Goal: Information Seeking & Learning: Learn about a topic

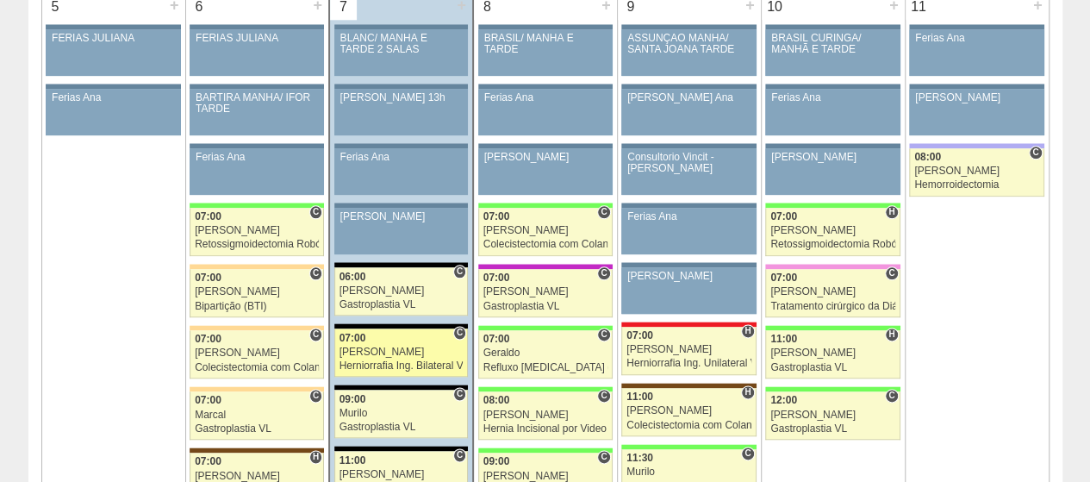
scroll to position [1034, 0]
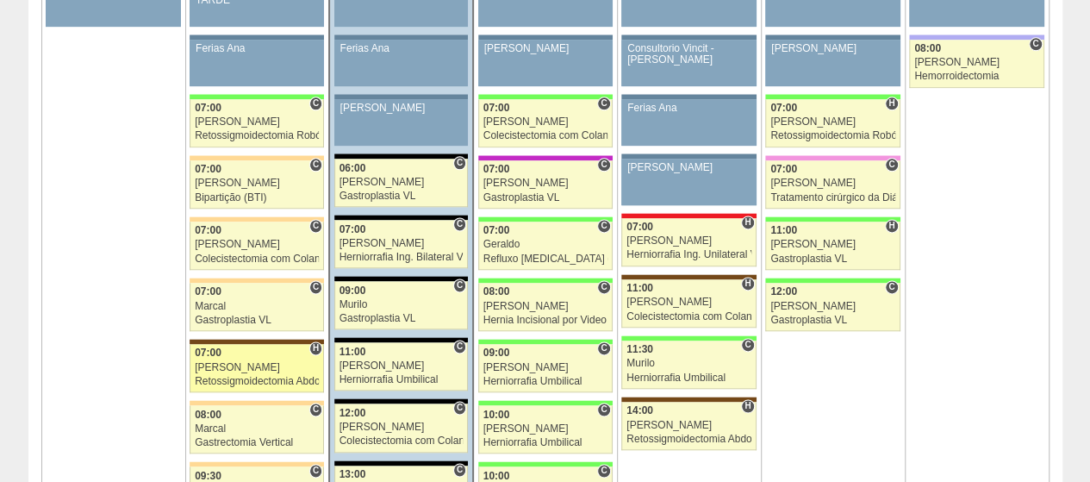
click at [233, 362] on div "[PERSON_NAME]" at bounding box center [257, 367] width 124 height 11
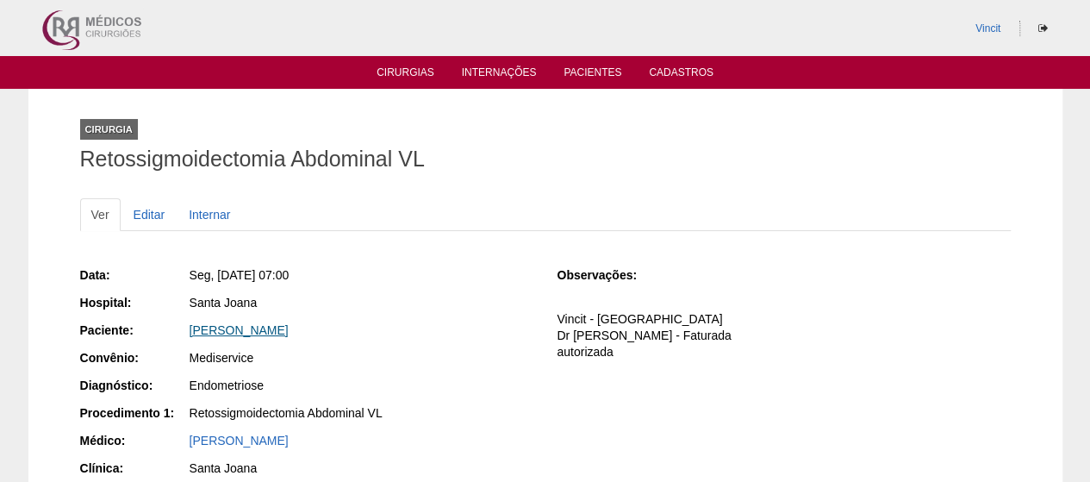
click at [289, 330] on link "NATALIA DE SIMONE GOLDBERG" at bounding box center [239, 330] width 99 height 14
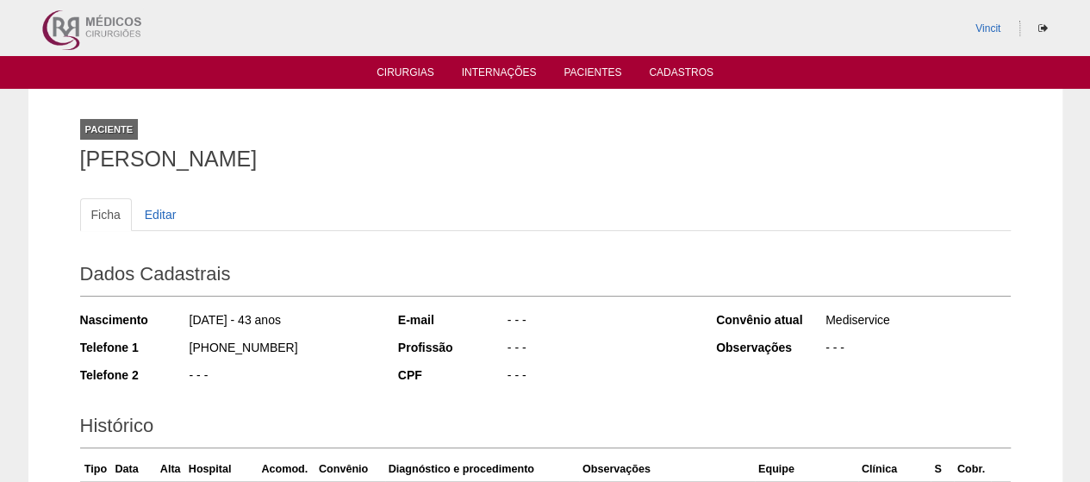
drag, startPoint x: 451, startPoint y: 161, endPoint x: 78, endPoint y: 176, distance: 373.5
click at [78, 176] on div "Paciente NATALIA DE SIMONE GOLDBERG Ficha Editar Dados Cadastrais Nascimento 24…" at bounding box center [545, 382] width 957 height 587
copy h1 "NATALIA DE SIMONE GOLDBERG"
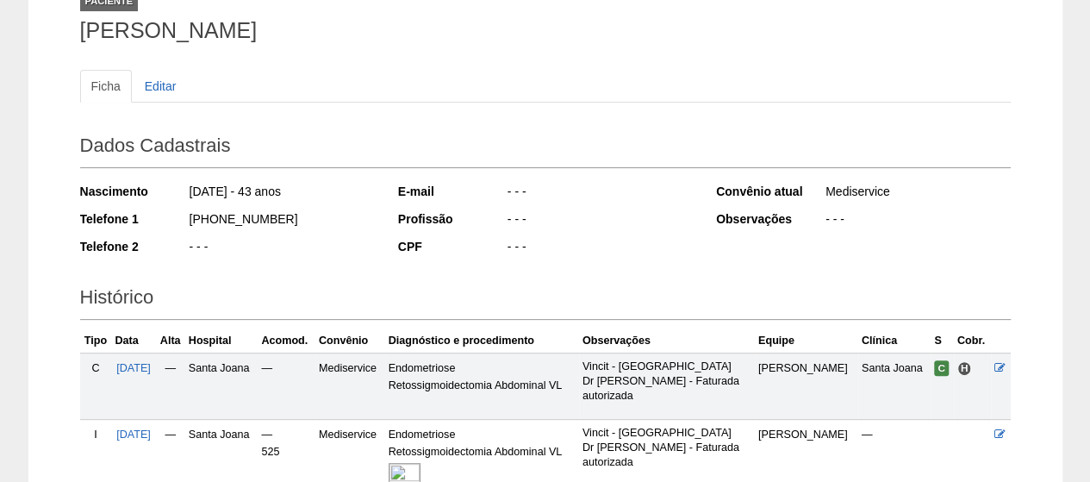
scroll to position [295, 0]
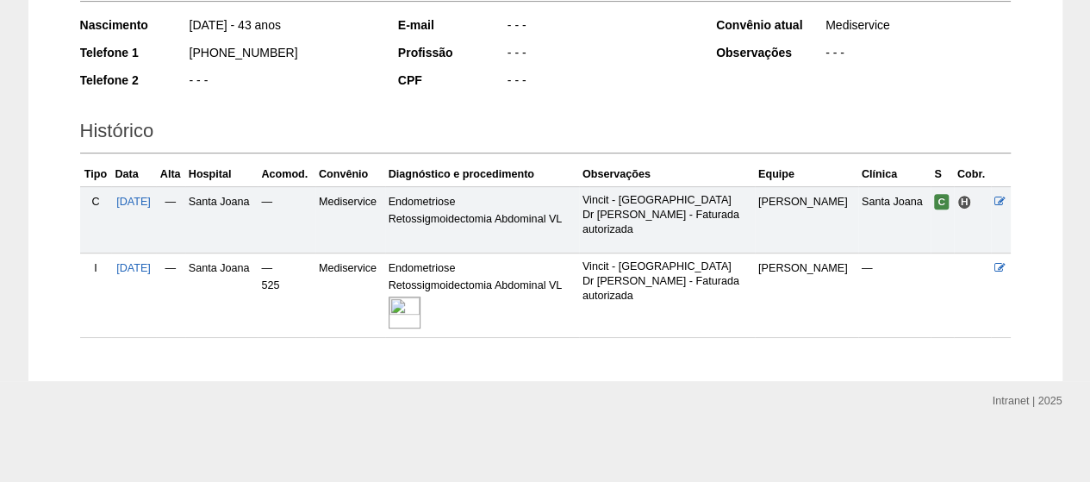
click at [421, 303] on img at bounding box center [405, 312] width 32 height 32
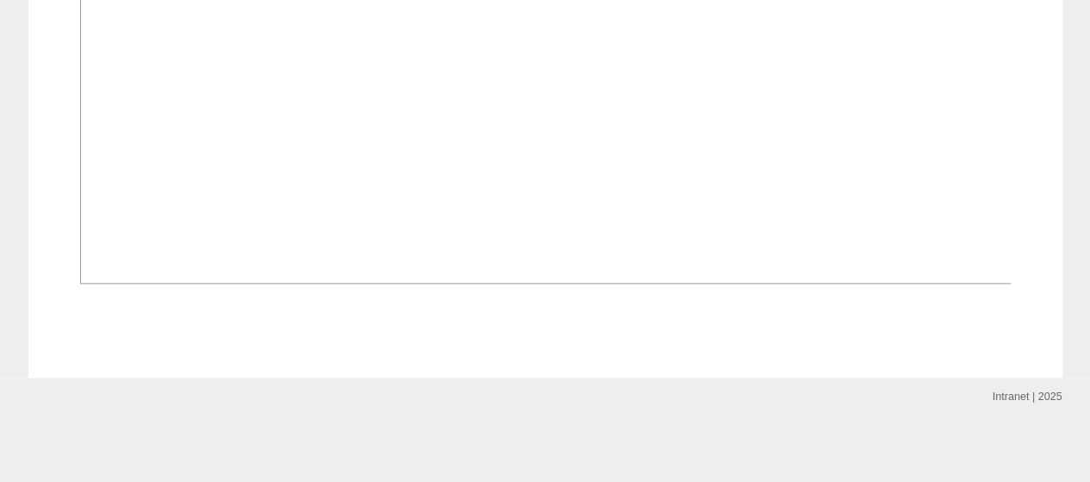
scroll to position [1481, 0]
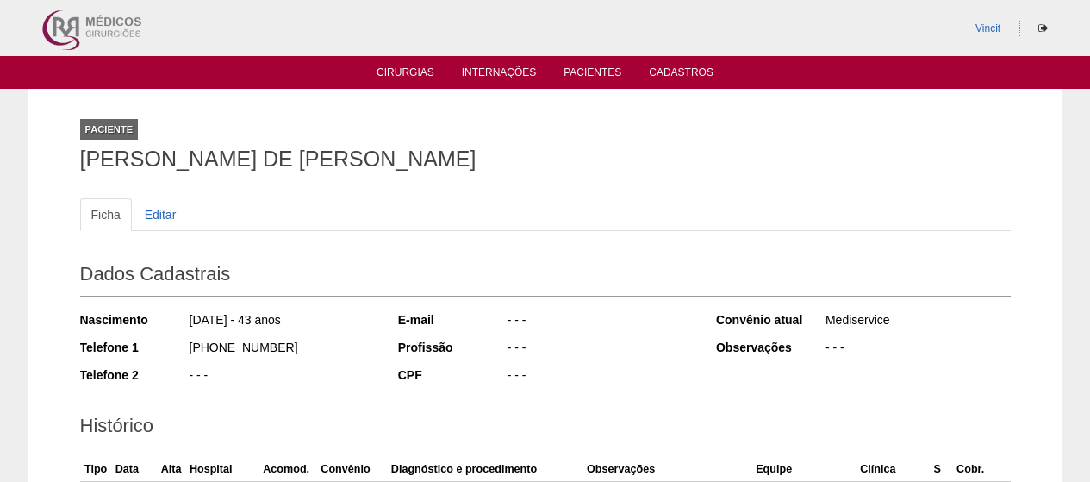
scroll to position [295, 0]
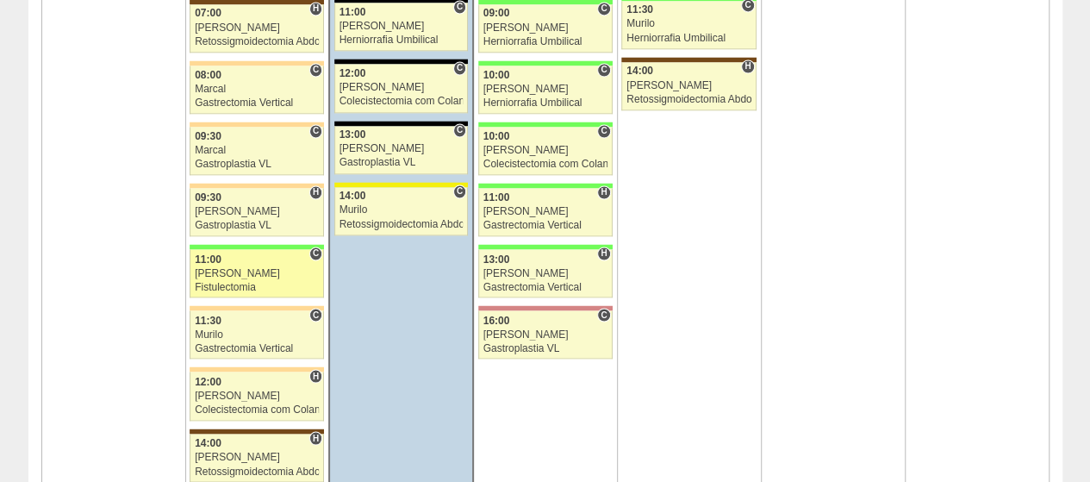
scroll to position [1465, 0]
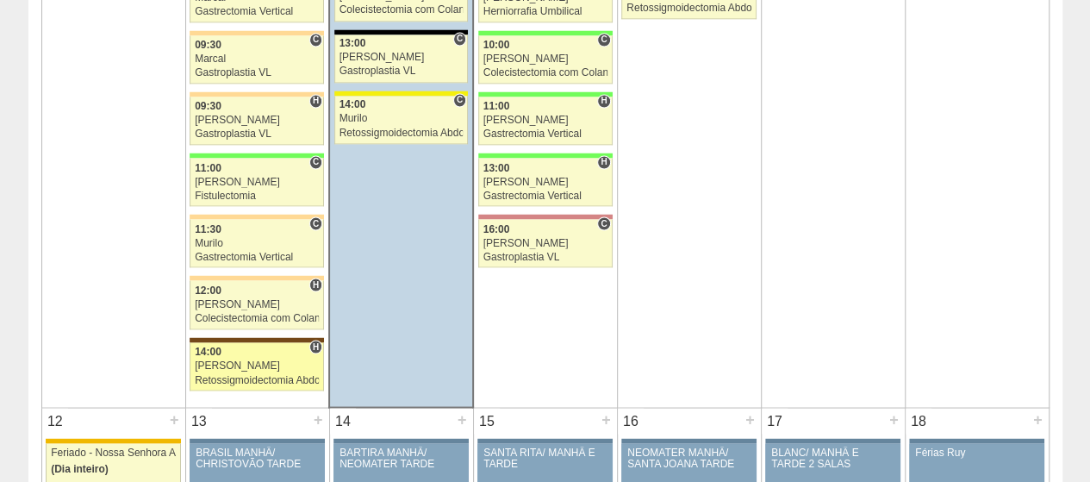
click at [287, 346] on div "14:00" at bounding box center [257, 351] width 124 height 11
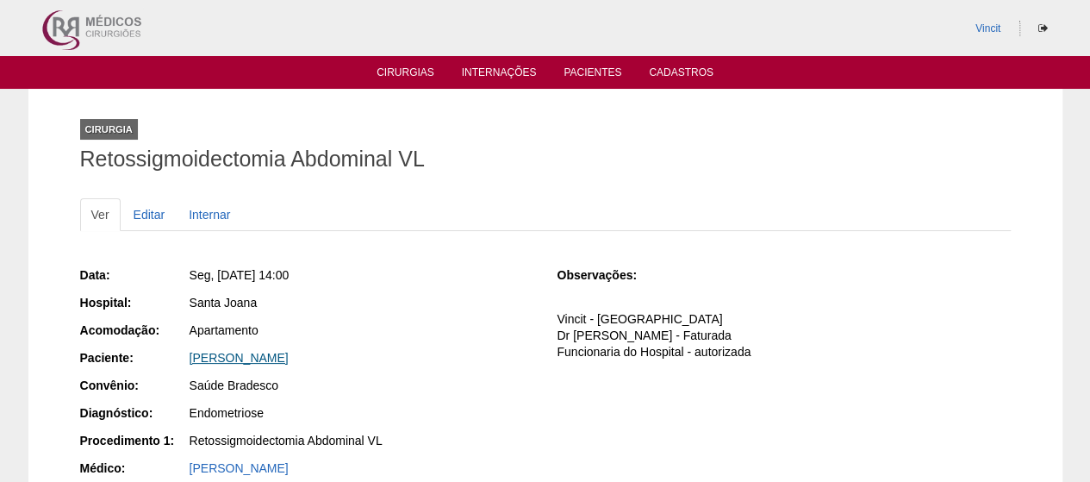
click at [262, 359] on link "[PERSON_NAME]" at bounding box center [239, 358] width 99 height 14
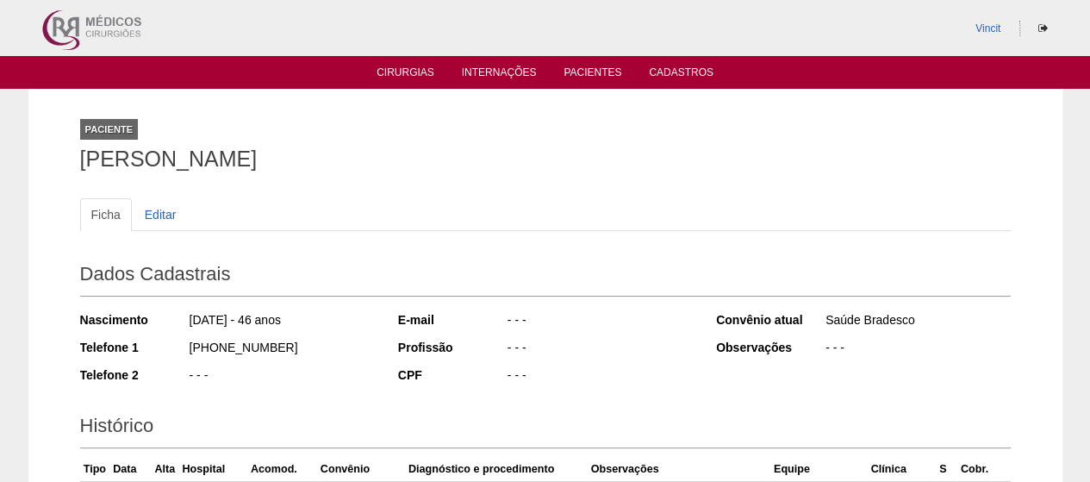
drag, startPoint x: 319, startPoint y: 155, endPoint x: 20, endPoint y: 153, distance: 299.1
click at [20, 153] on div "Paciente KELY CRISTINA BATISTA Ficha Editar Dados Cadastrais Nascimento 04/01/1…" at bounding box center [545, 382] width 1090 height 587
copy h1 "[PERSON_NAME]"
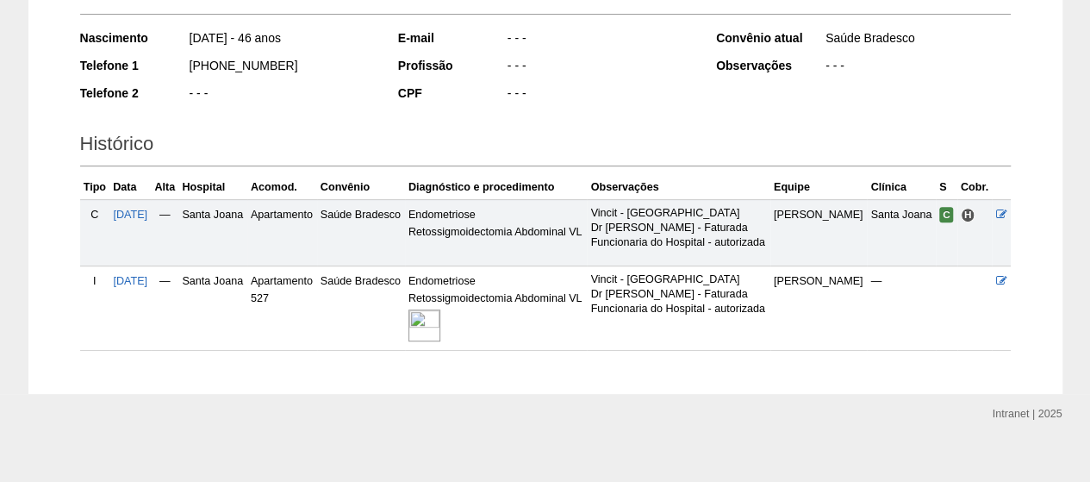
scroll to position [295, 0]
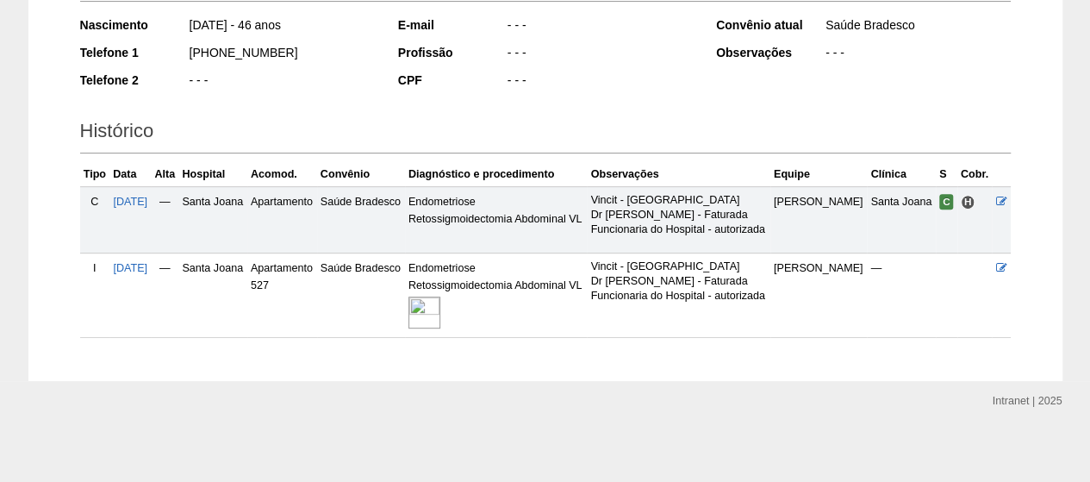
click at [440, 313] on img at bounding box center [425, 312] width 32 height 32
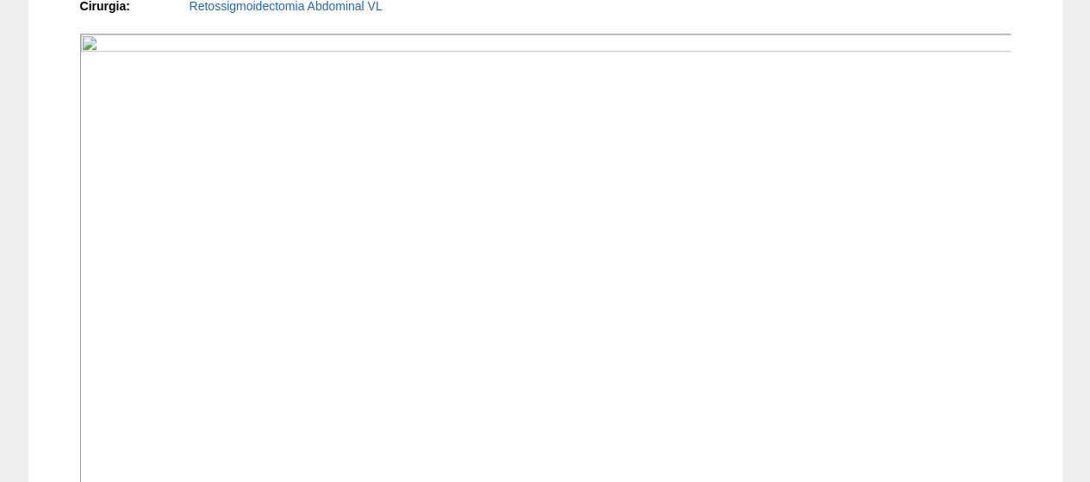
scroll to position [86, 0]
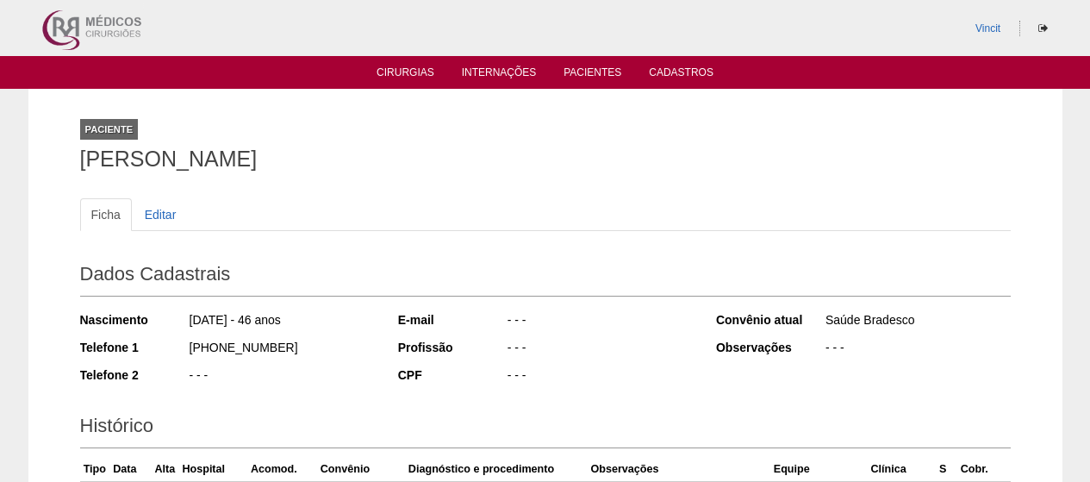
scroll to position [295, 0]
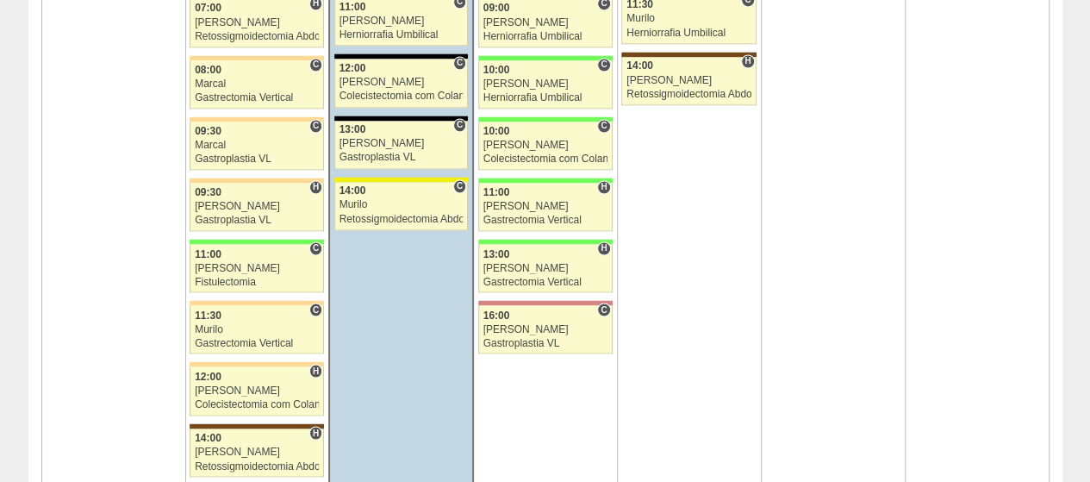
scroll to position [1293, 0]
